Goal: Transaction & Acquisition: Purchase product/service

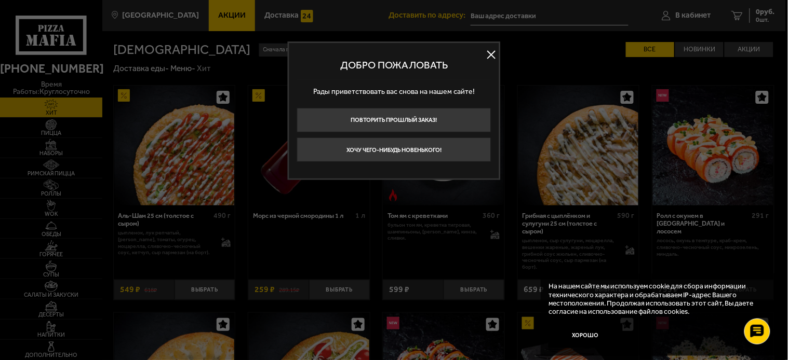
click at [491, 55] on button at bounding box center [492, 55] width 16 height 16
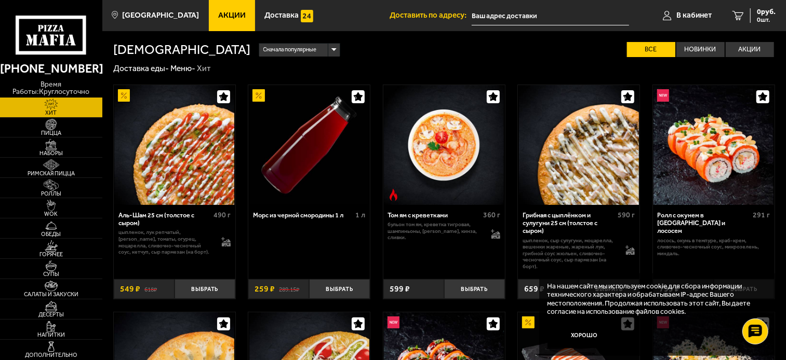
click at [259, 50] on div "Сначала популярные" at bounding box center [299, 50] width 81 height 13
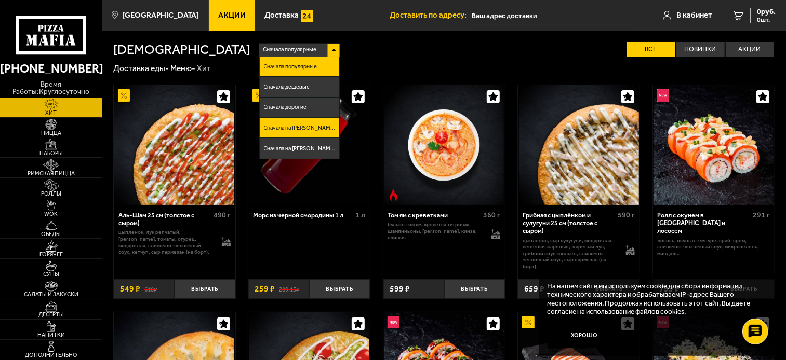
click at [260, 125] on li "Сначала на А" at bounding box center [300, 128] width 80 height 20
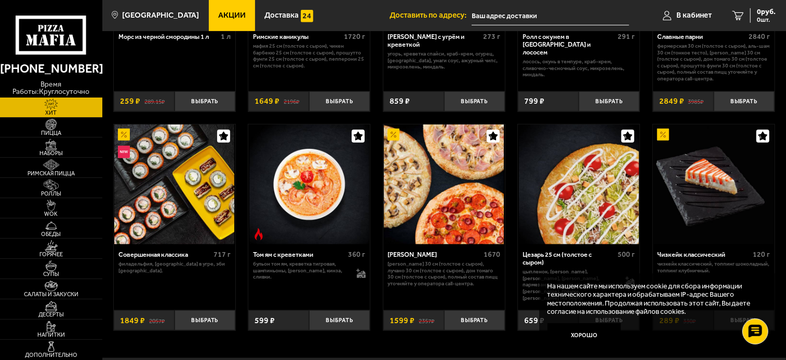
scroll to position [473, 0]
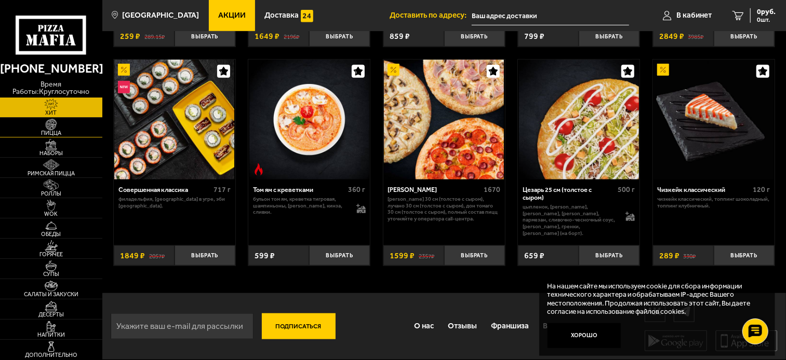
click at [55, 133] on span "Пицца" at bounding box center [51, 133] width 102 height 6
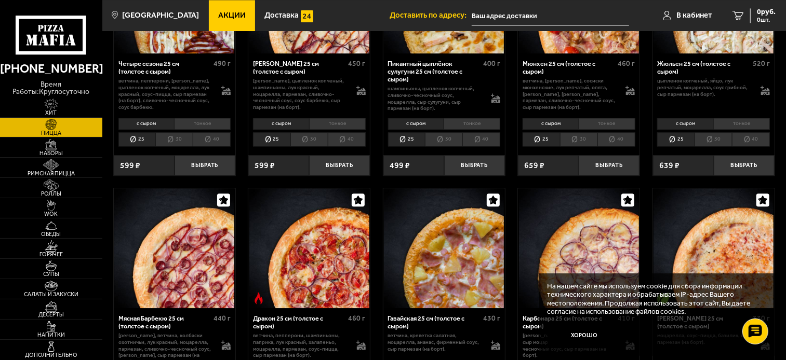
scroll to position [1442, 0]
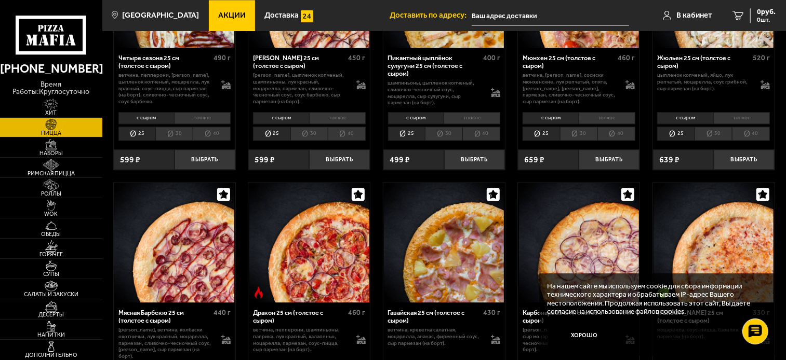
click at [708, 141] on li "30" at bounding box center [712, 134] width 37 height 15
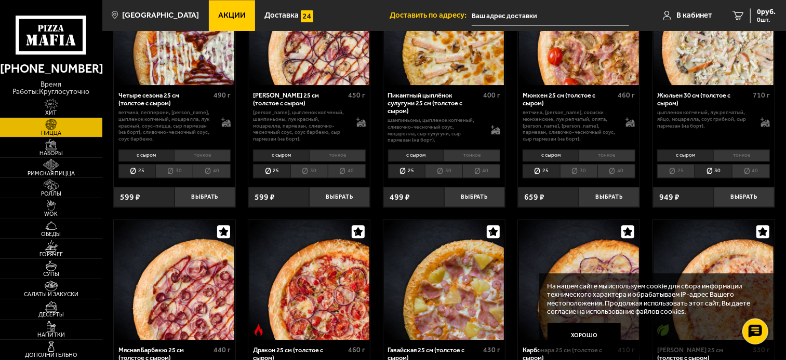
scroll to position [1385, 0]
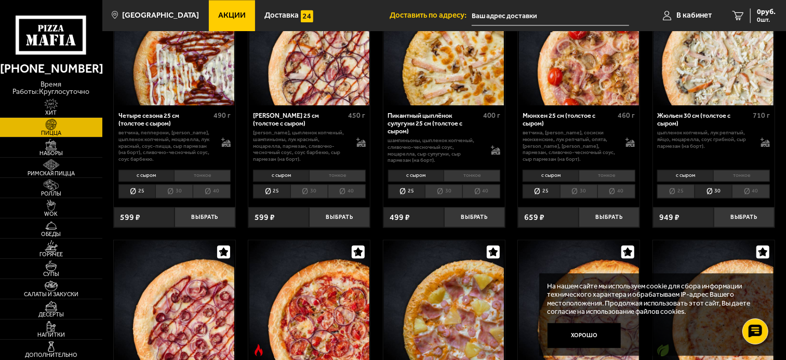
click at [709, 180] on li "тонкое" at bounding box center [741, 176] width 57 height 12
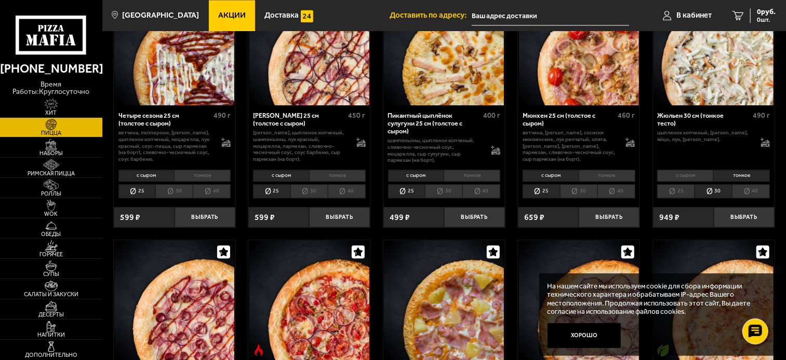
click at [709, 175] on li "тонкое" at bounding box center [741, 176] width 57 height 12
click at [709, 179] on li "с сыром" at bounding box center [685, 176] width 56 height 12
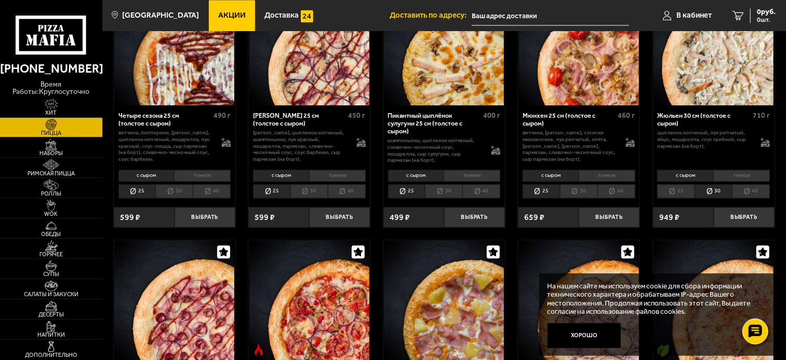
click at [681, 195] on li "25" at bounding box center [675, 191] width 37 height 15
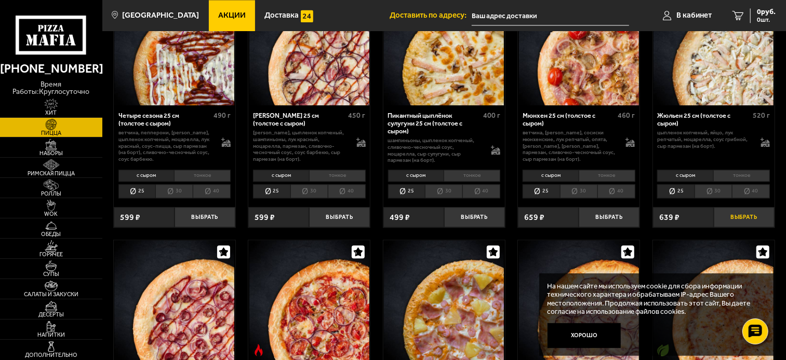
click at [709, 221] on button "Выбрать" at bounding box center [744, 217] width 61 height 20
click at [709, 179] on li "тонкое" at bounding box center [741, 176] width 57 height 12
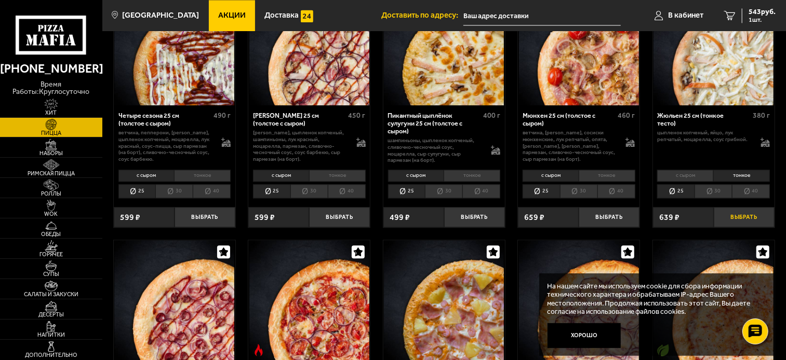
click at [709, 221] on button "Выбрать" at bounding box center [744, 217] width 61 height 20
click at [709, 14] on span "1086 руб." at bounding box center [759, 11] width 31 height 7
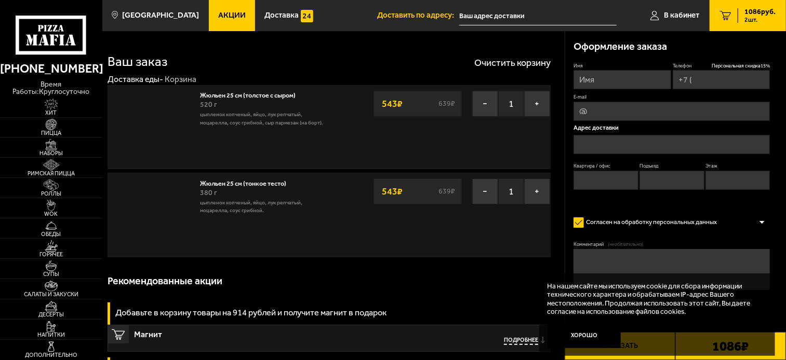
type input "[PHONE_NUMBER]"
type input "[STREET_ADDRESS]"
type input "669"
type input "19"
type input "7"
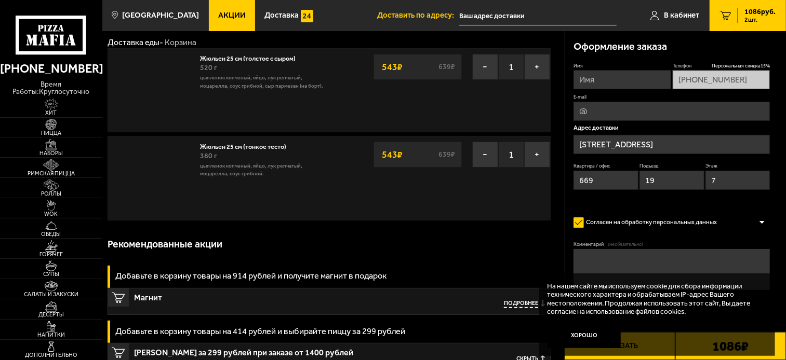
scroll to position [58, 0]
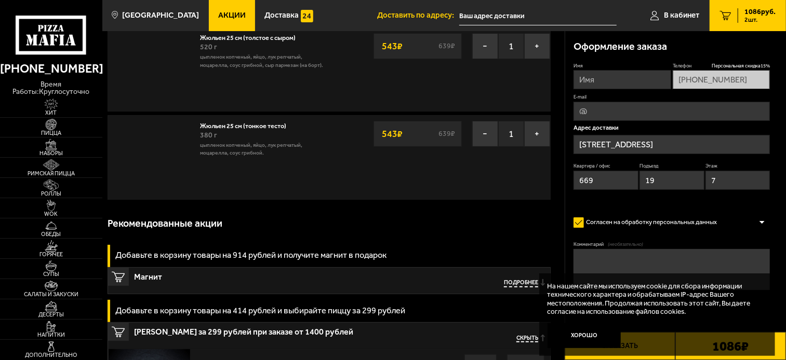
type input "[STREET_ADDRESS]"
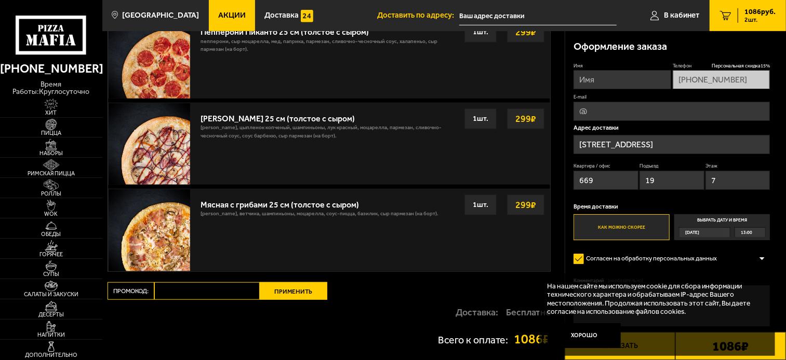
scroll to position [374, 0]
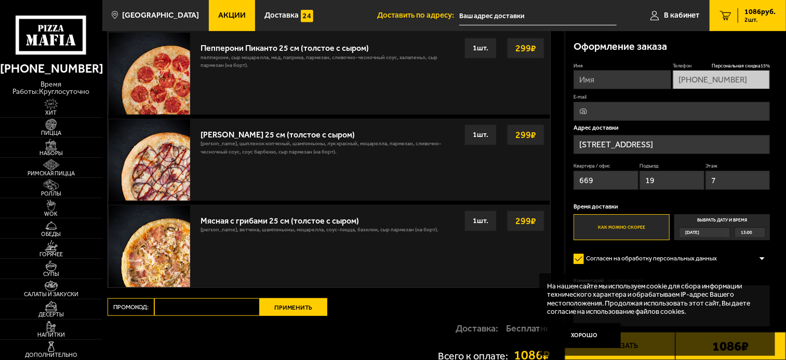
click at [616, 81] on input "Имя" at bounding box center [622, 79] width 98 height 19
type input "покупатель"
click at [656, 99] on label "E-mail" at bounding box center [671, 96] width 196 height 7
click at [656, 102] on input "E-mail" at bounding box center [671, 111] width 196 height 19
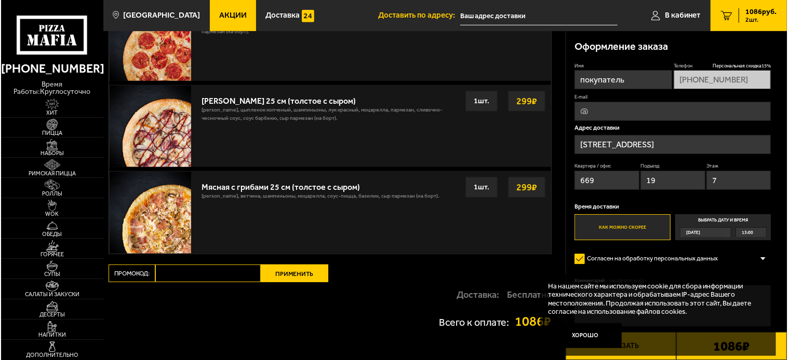
scroll to position [490, 0]
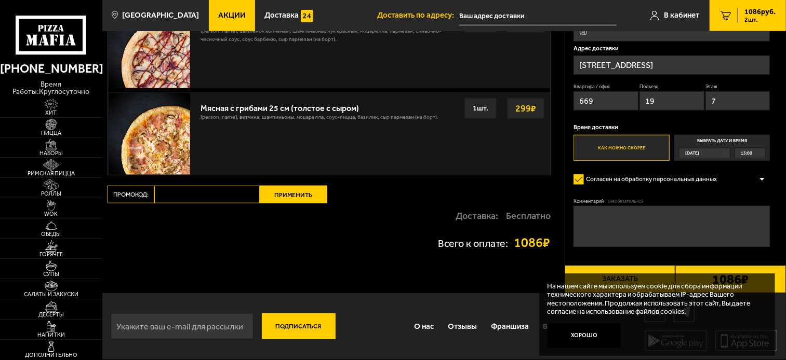
click at [636, 271] on button "Заказать" at bounding box center [620, 280] width 111 height 28
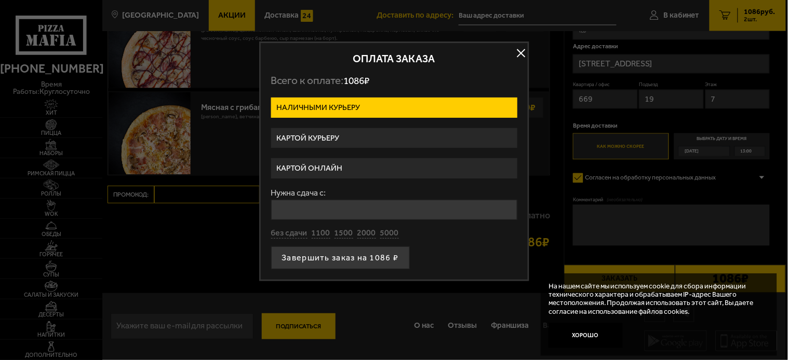
click at [344, 164] on label "Картой онлайн" at bounding box center [394, 168] width 246 height 20
click at [0, 0] on input "Картой онлайн" at bounding box center [0, 0] width 0 height 0
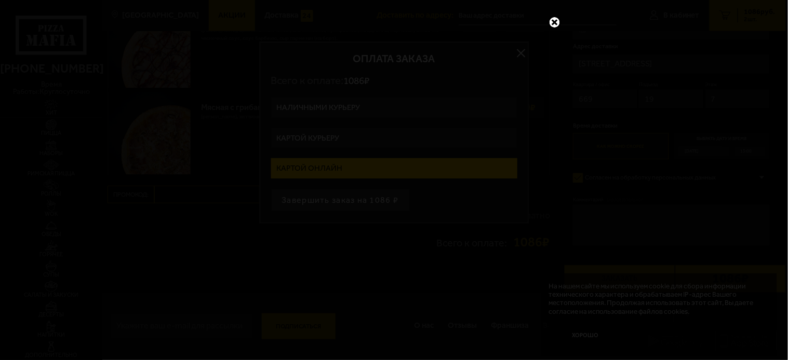
click at [552, 24] on link at bounding box center [555, 23] width 14 height 14
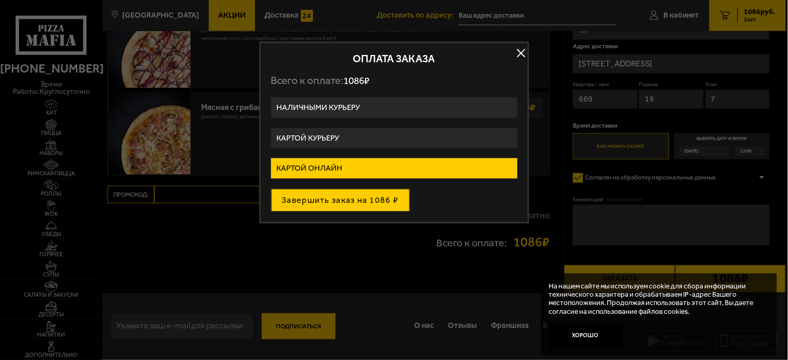
click at [348, 200] on button "Завершить заказ на 1086 ₽" at bounding box center [340, 200] width 139 height 23
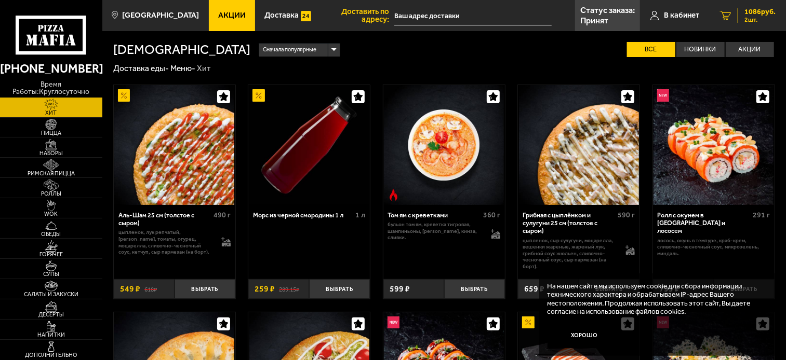
click at [748, 16] on span "1086 руб." at bounding box center [759, 11] width 31 height 7
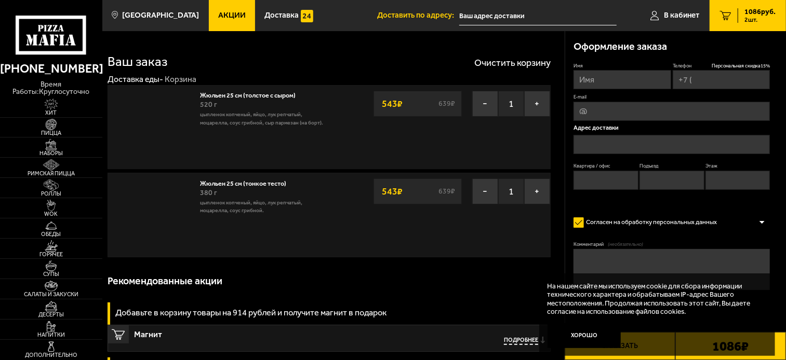
type input "[PHONE_NUMBER]"
type input "[STREET_ADDRESS]"
type input "669"
type input "19"
type input "7"
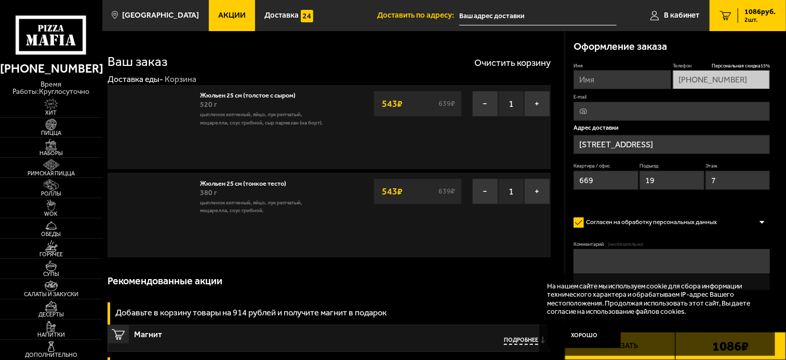
type input "[STREET_ADDRESS]"
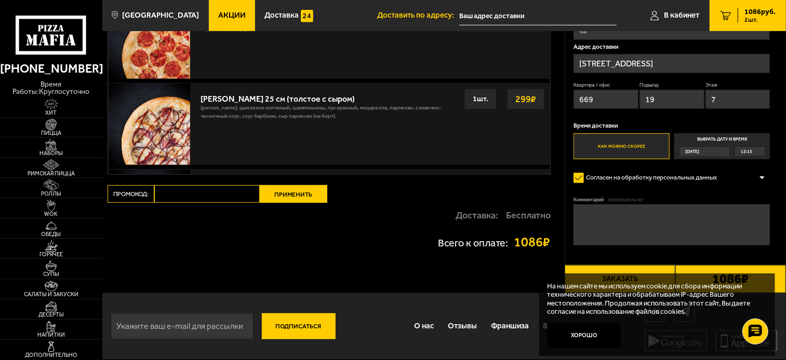
scroll to position [353, 0]
